Goal: Task Accomplishment & Management: Manage account settings

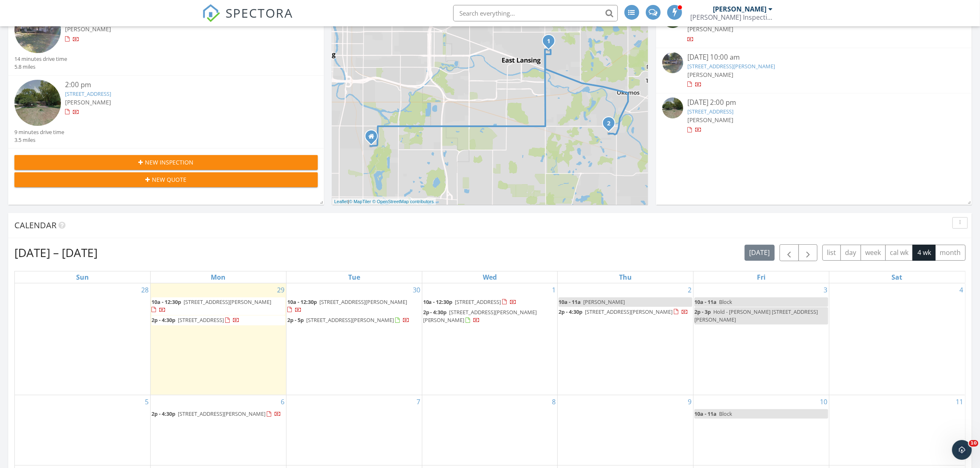
scroll to position [154, 0]
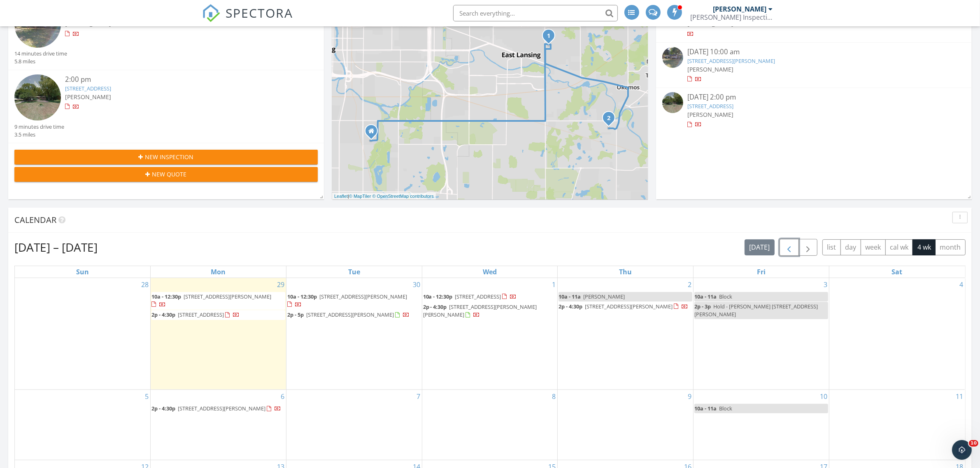
drag, startPoint x: 790, startPoint y: 246, endPoint x: 782, endPoint y: 260, distance: 16.0
click at [790, 246] on span "button" at bounding box center [789, 248] width 10 height 10
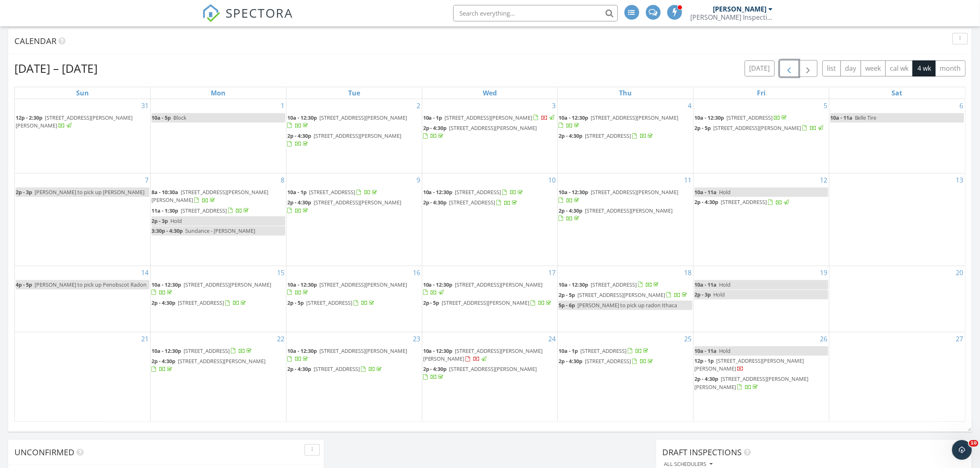
scroll to position [411, 0]
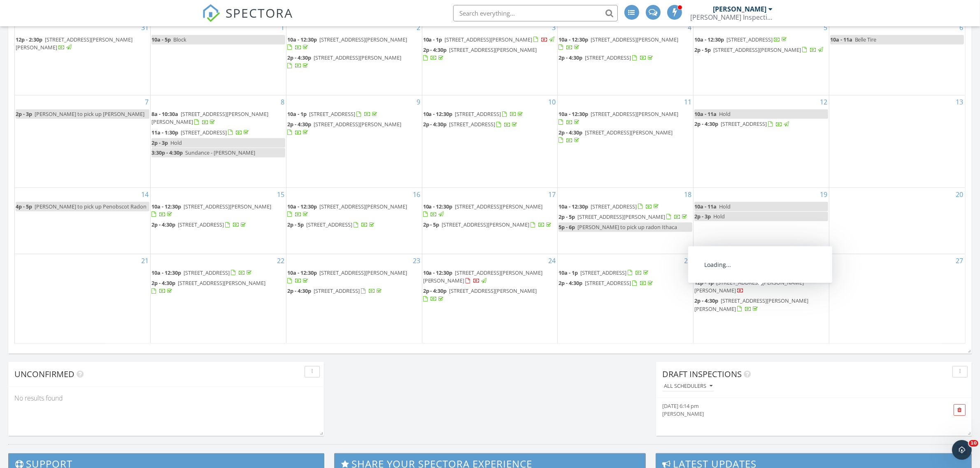
click at [748, 289] on span "525 Grovenburg Rd, Mason 48854" at bounding box center [748, 286] width 109 height 15
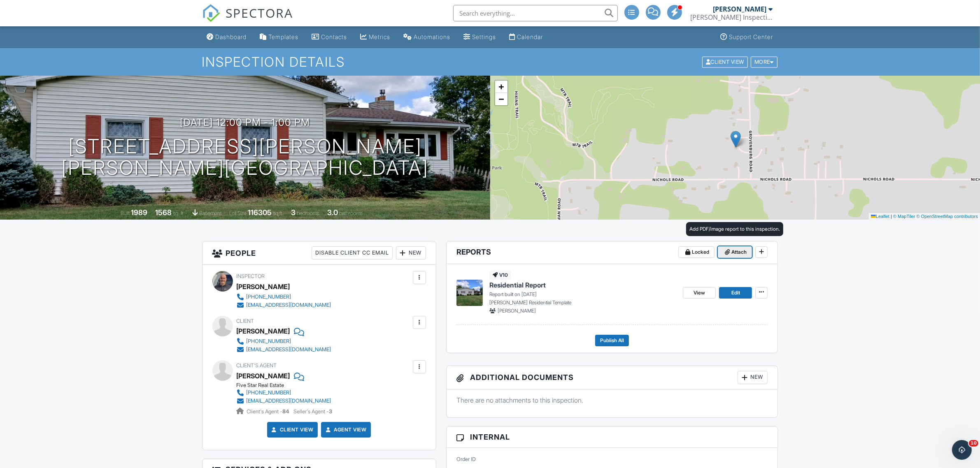
click at [741, 251] on span "Attach" at bounding box center [738, 252] width 15 height 8
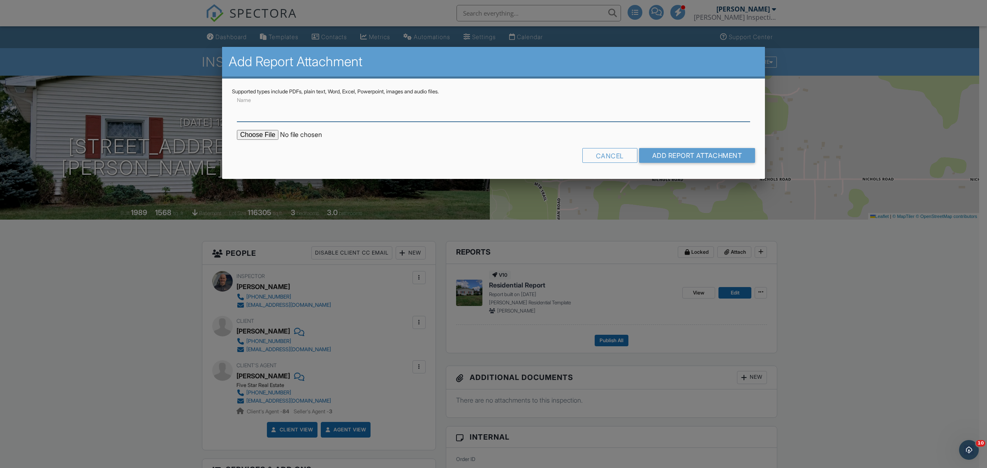
click at [306, 108] on input "Name" at bounding box center [493, 112] width 513 height 20
type input "Mold Report"
type input "C:\fakepath\MoldReport_525 Grovenburg Rd..pdf"
click at [672, 157] on input "Add Report Attachment" at bounding box center [697, 155] width 116 height 15
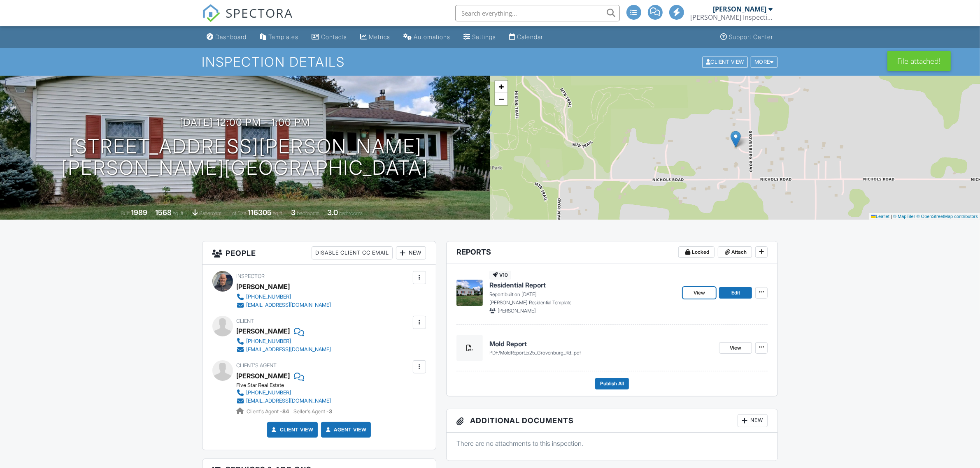
drag, startPoint x: 687, startPoint y: 292, endPoint x: 935, endPoint y: 314, distance: 248.6
click at [687, 292] on link "View" at bounding box center [699, 293] width 33 height 12
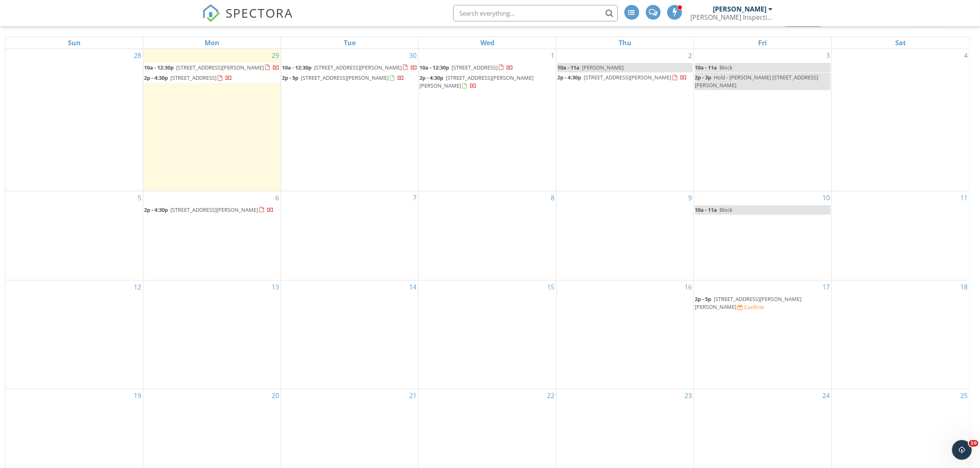
scroll to position [103, 0]
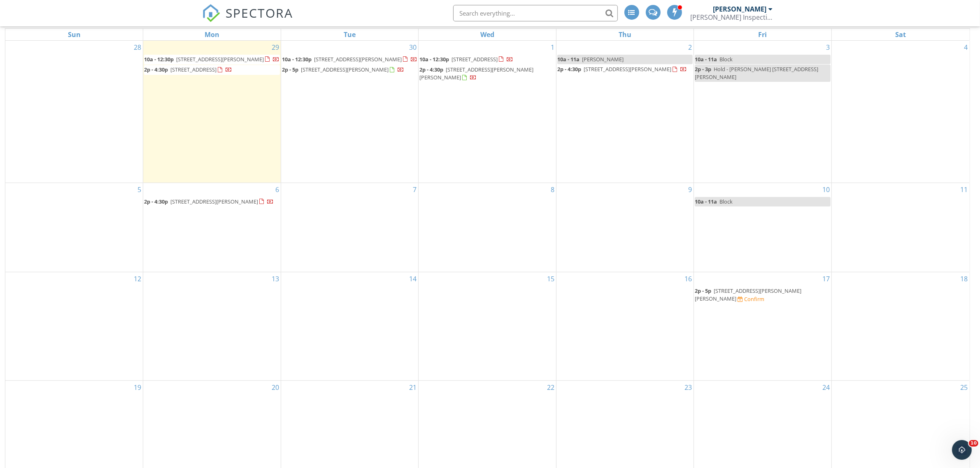
click at [740, 330] on div "17 2p - 5p 1382 Haslett Rd, Haslett 48840 Confirm" at bounding box center [762, 326] width 137 height 108
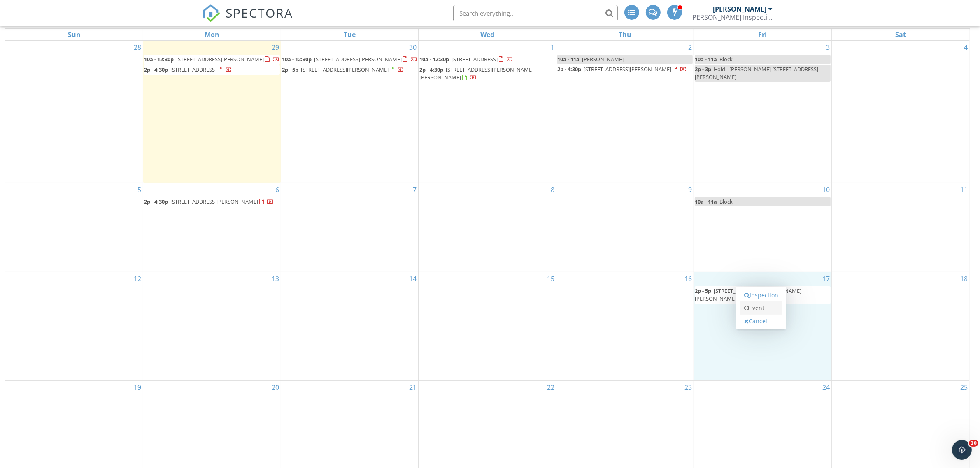
click at [751, 309] on link "Event" at bounding box center [761, 308] width 42 height 13
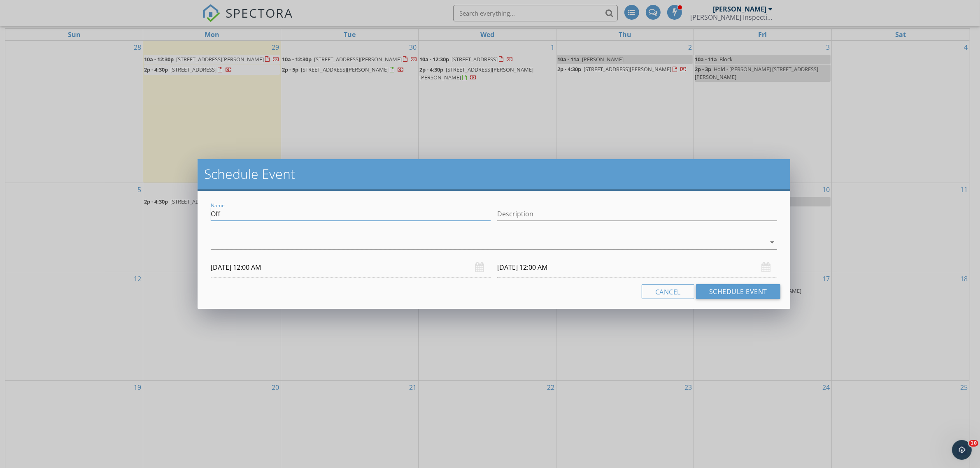
drag, startPoint x: 225, startPoint y: 212, endPoint x: 208, endPoint y: 212, distance: 16.5
click at [208, 212] on div "Name Off" at bounding box center [350, 215] width 286 height 28
type input "Block"
click at [216, 243] on div at bounding box center [488, 243] width 555 height 14
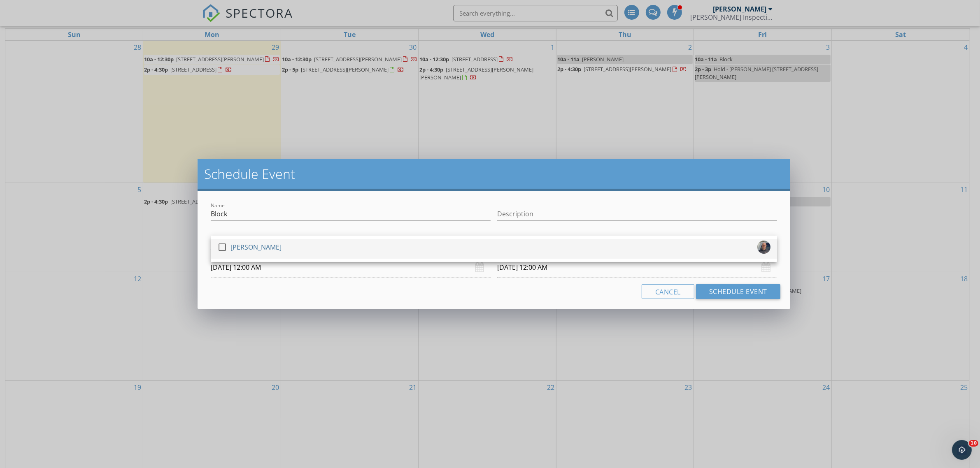
click at [221, 249] on div at bounding box center [222, 247] width 14 height 14
click at [263, 269] on input "10/17/2025 12:00 AM" at bounding box center [351, 268] width 280 height 20
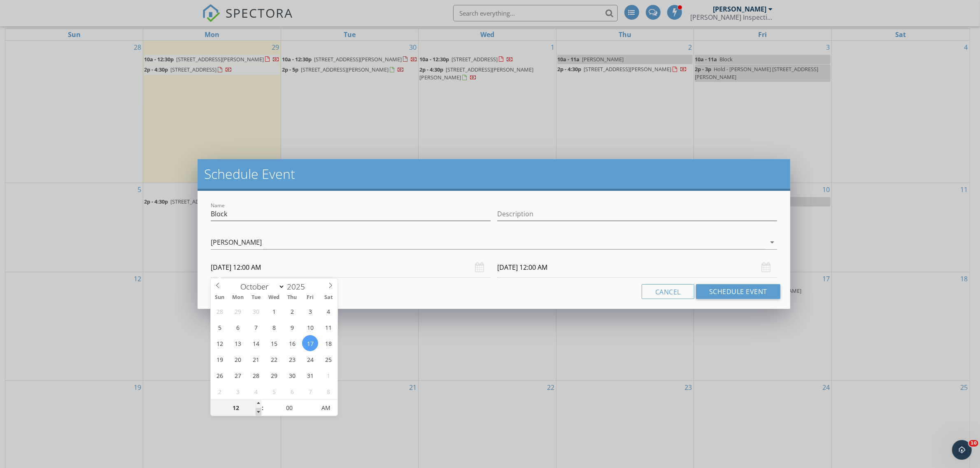
type input "11"
type input "10/17/2025 11:00 PM"
click at [259, 412] on span at bounding box center [259, 412] width 6 height 8
type input "10"
type input "10/17/2025 10:00 PM"
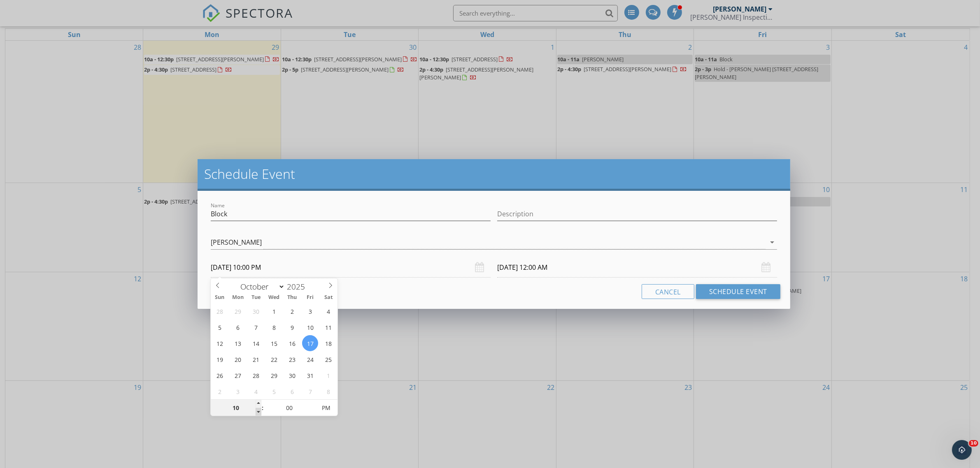
click at [259, 412] on span at bounding box center [259, 412] width 6 height 8
type input "10/18/2025 10:00 PM"
type input "10/17/2025 10:00 AM"
click at [325, 408] on span "AM" at bounding box center [325, 408] width 23 height 16
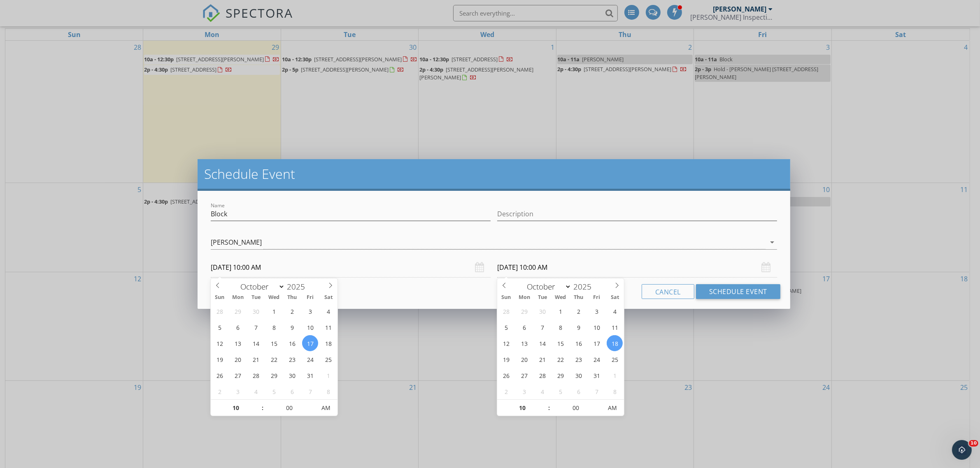
click at [522, 264] on input "10/18/2025 10:00 AM" at bounding box center [637, 268] width 280 height 20
type input "10/17/2025 10:00 AM"
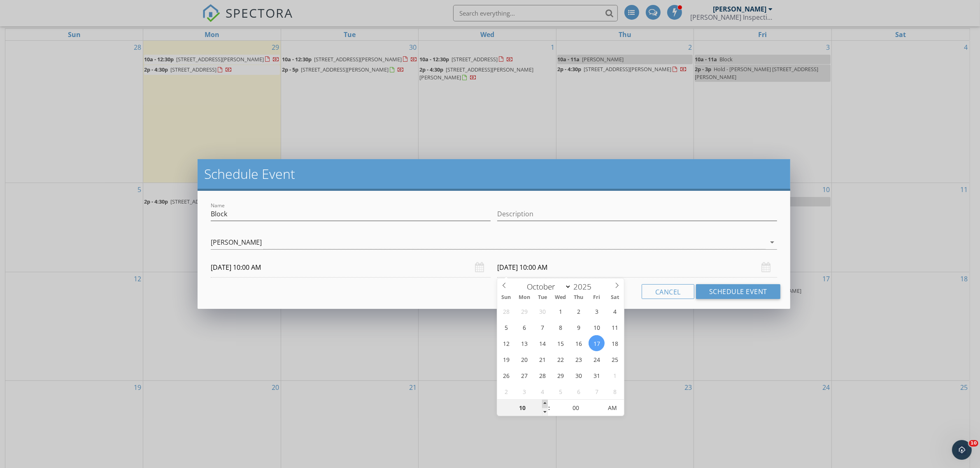
type input "11"
type input "10/17/2025 11:00 AM"
click at [545, 402] on span at bounding box center [545, 404] width 6 height 8
click at [730, 293] on button "Schedule Event" at bounding box center [738, 291] width 84 height 15
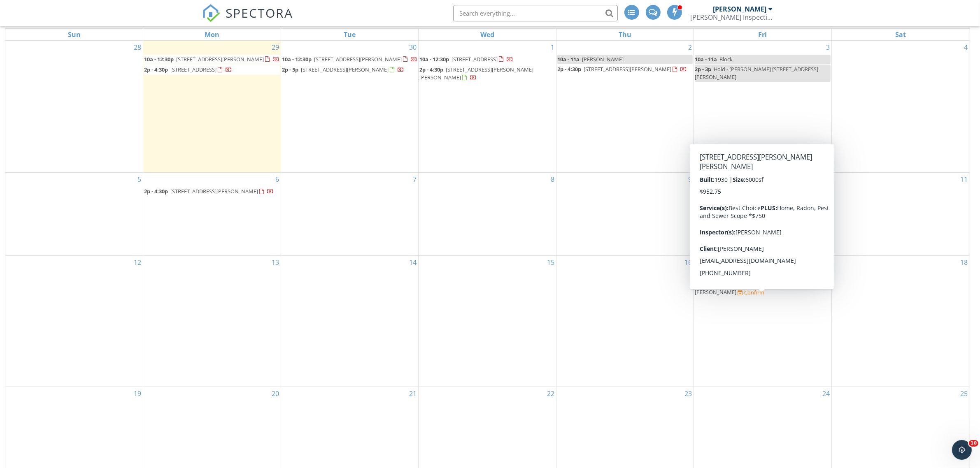
click at [754, 296] on span "1382 Haslett Rd, Haslett 48840" at bounding box center [748, 288] width 107 height 15
